Goal: Task Accomplishment & Management: Manage account settings

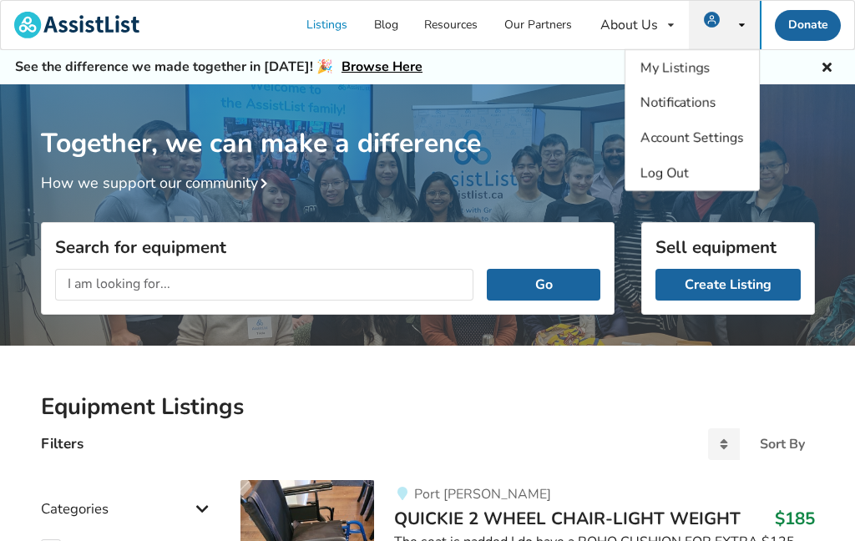
click at [741, 20] on icon at bounding box center [742, 25] width 6 height 10
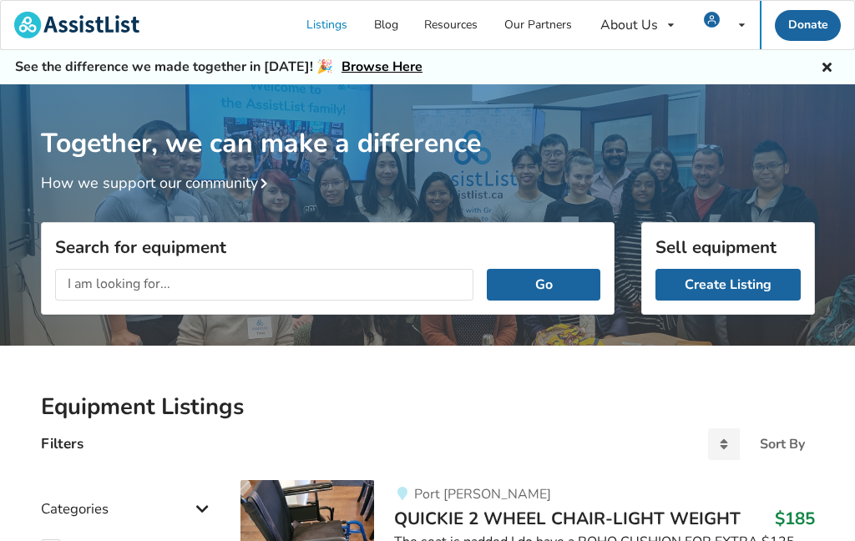
click at [739, 23] on icon at bounding box center [742, 25] width 6 height 10
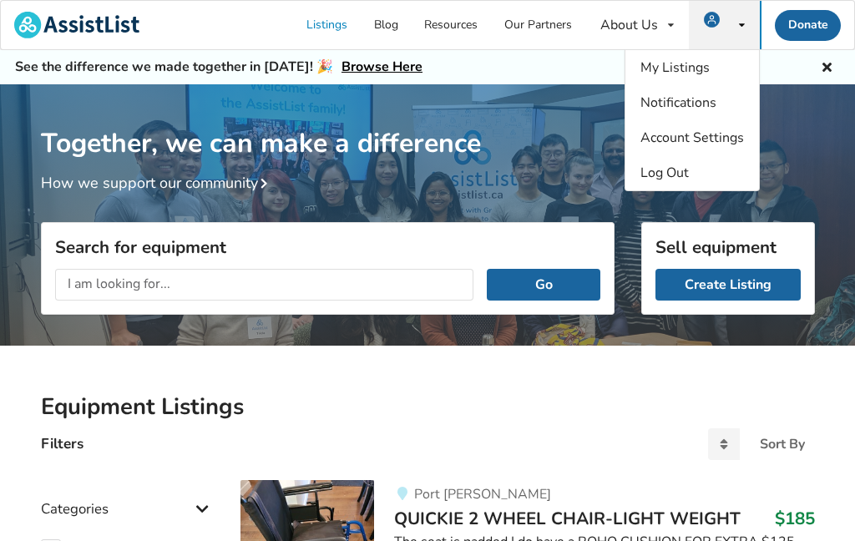
click at [651, 66] on span "My Listings" at bounding box center [674, 67] width 69 height 18
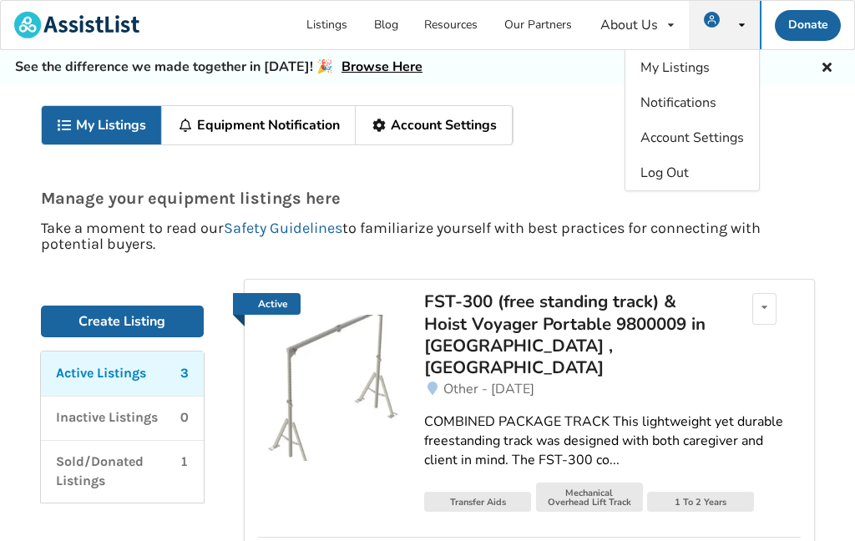
click at [69, 463] on p "Sold/Donated Listings" at bounding box center [118, 472] width 125 height 38
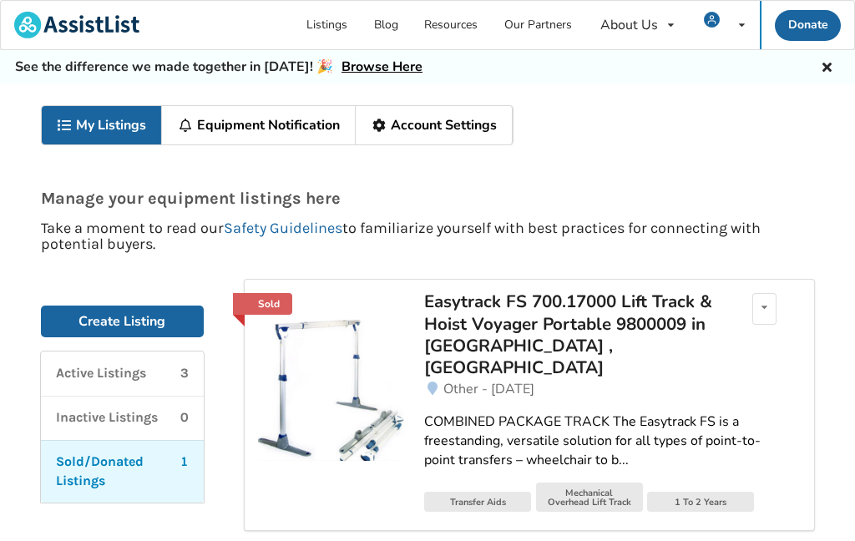
click at [65, 131] on icon at bounding box center [65, 125] width 16 height 13
click at [81, 127] on link "My Listings" at bounding box center [102, 125] width 121 height 38
click at [98, 133] on link "My Listings" at bounding box center [102, 125] width 121 height 38
click at [90, 126] on link "My Listings" at bounding box center [102, 125] width 121 height 38
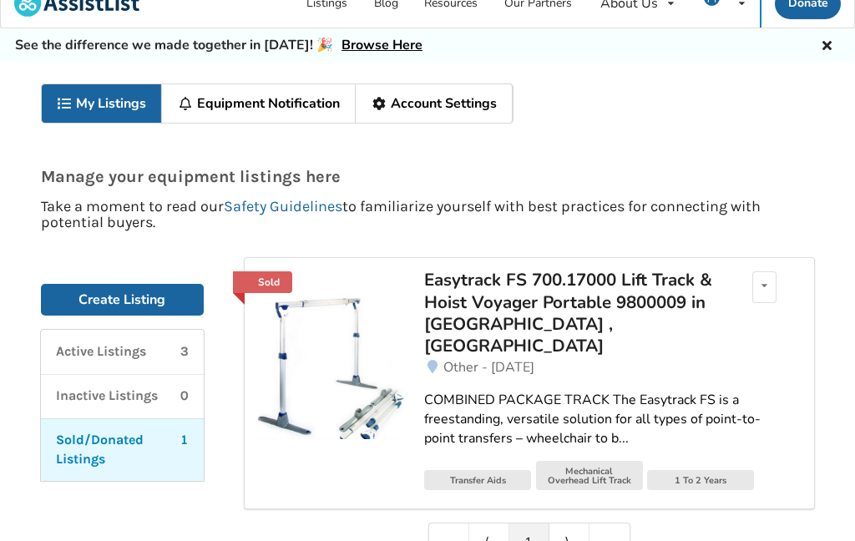
scroll to position [21, 0]
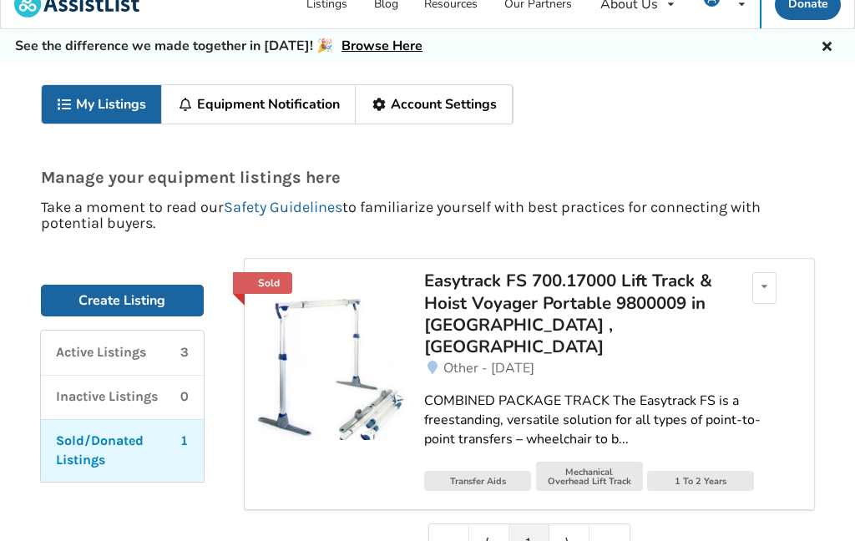
click at [65, 351] on p "Active Listings" at bounding box center [101, 352] width 90 height 19
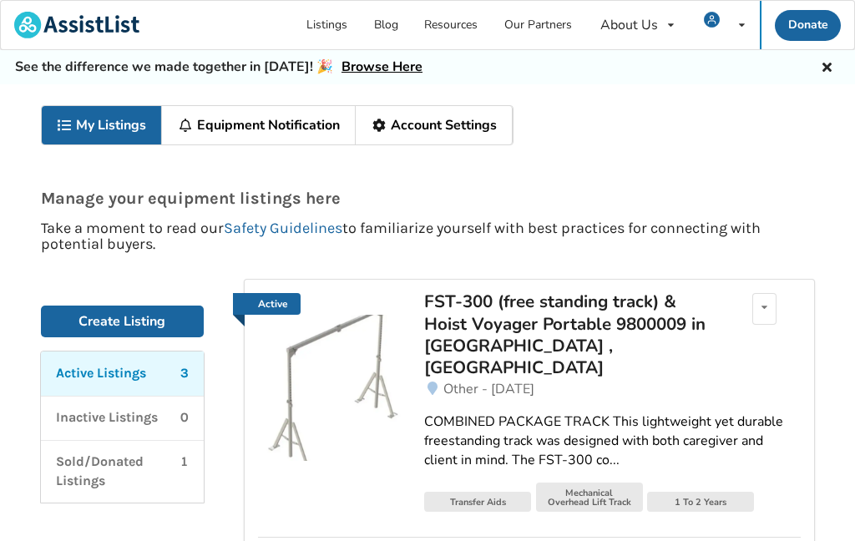
scroll to position [0, 0]
click at [445, 324] on div "FST-300 (free standing track) & Hoist Voyager Portable 9800009 in [GEOGRAPHIC_D…" at bounding box center [570, 335] width 292 height 89
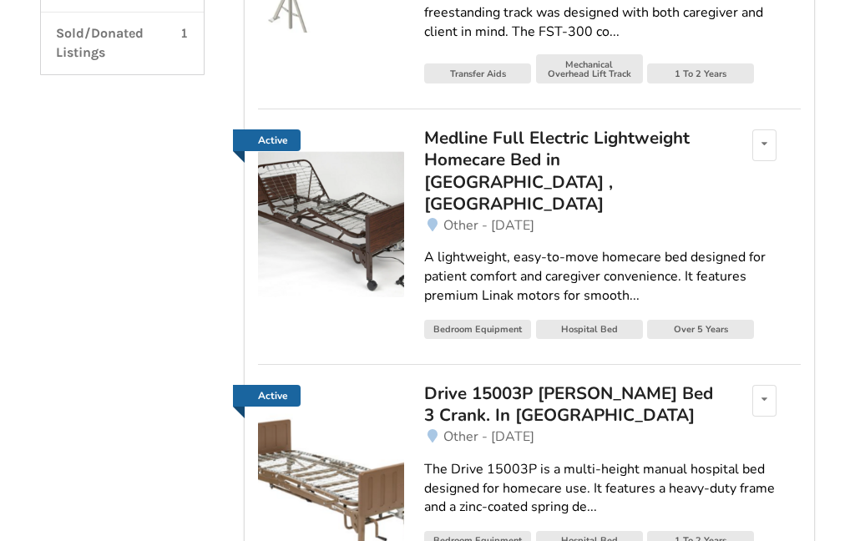
scroll to position [429, 0]
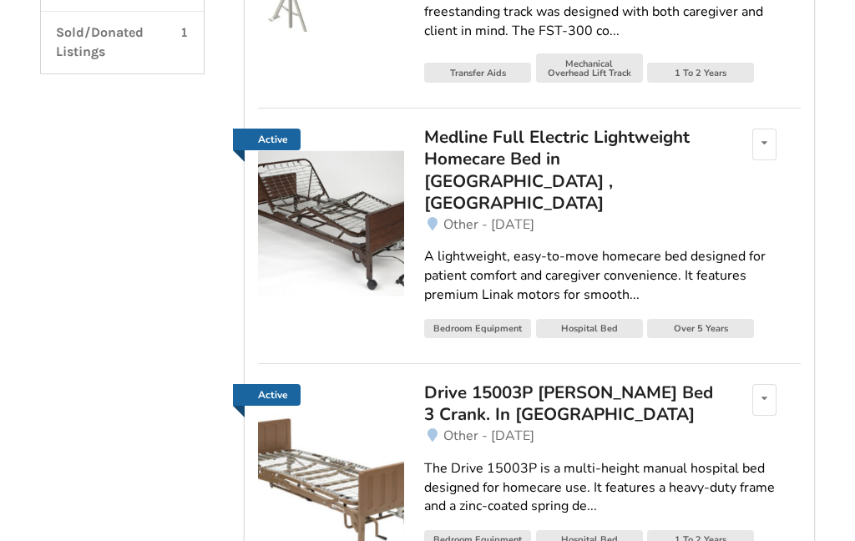
click at [448, 159] on div "Medline Full Electric Lightweight Homecare Bed in [GEOGRAPHIC_DATA] , [GEOGRAPH…" at bounding box center [570, 170] width 292 height 89
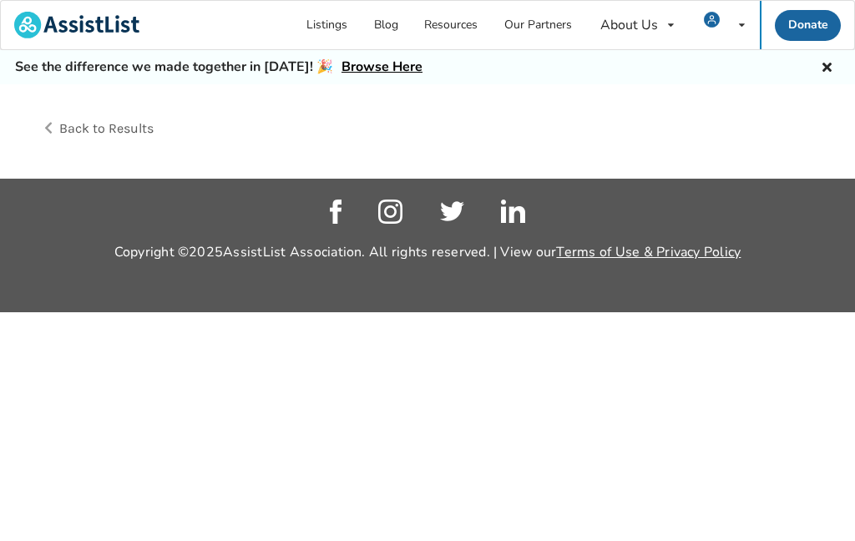
click at [461, 540] on html "Listings Blog Resources Our Partners About Us About AssistList Our Story Our Te…" at bounding box center [427, 270] width 855 height 541
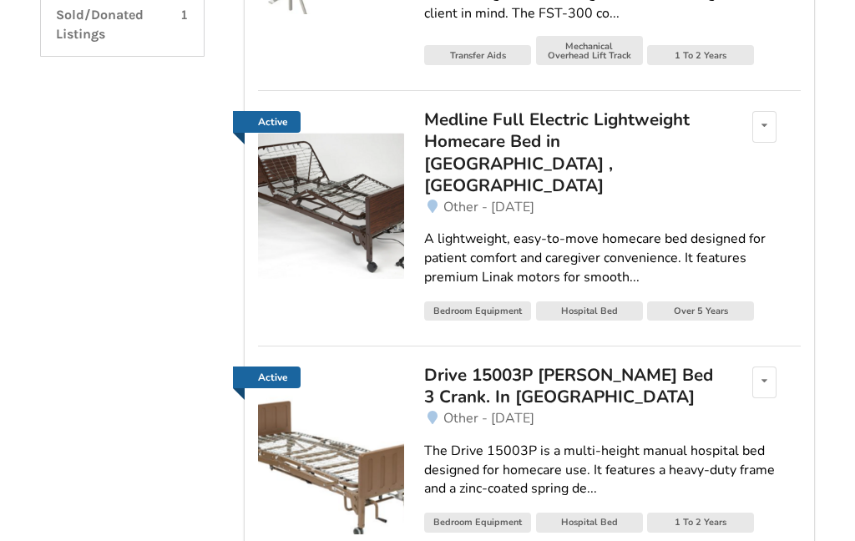
scroll to position [451, 0]
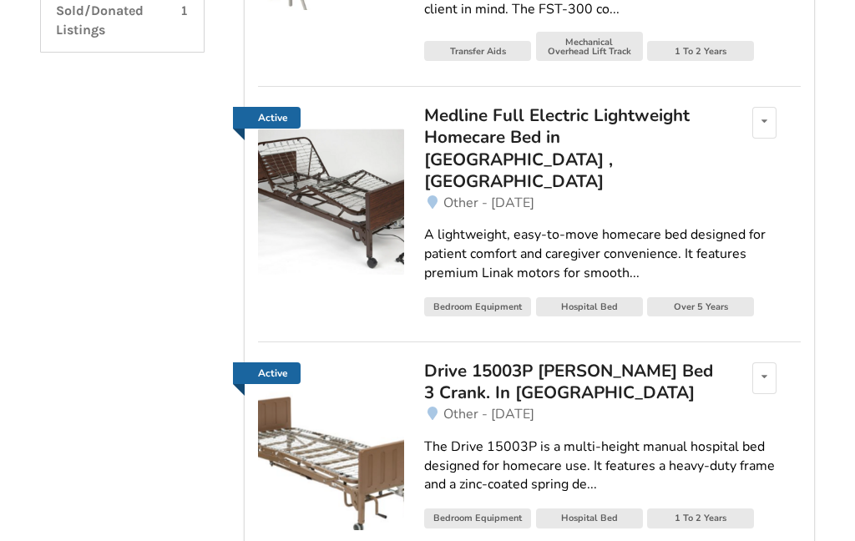
click at [472, 360] on div "Drive 15003P [PERSON_NAME] Bed 3 Crank. In [GEOGRAPHIC_DATA]" at bounding box center [570, 382] width 292 height 44
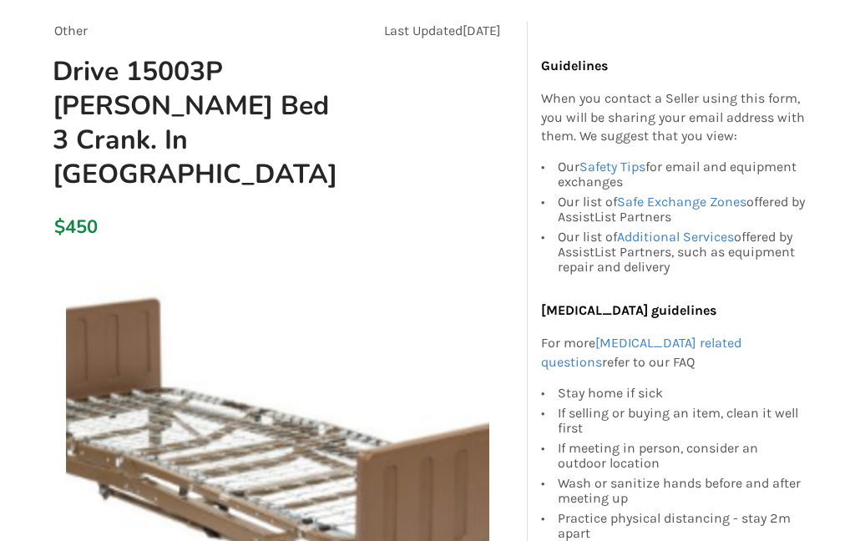
scroll to position [155, 0]
